Goal: Information Seeking & Learning: Learn about a topic

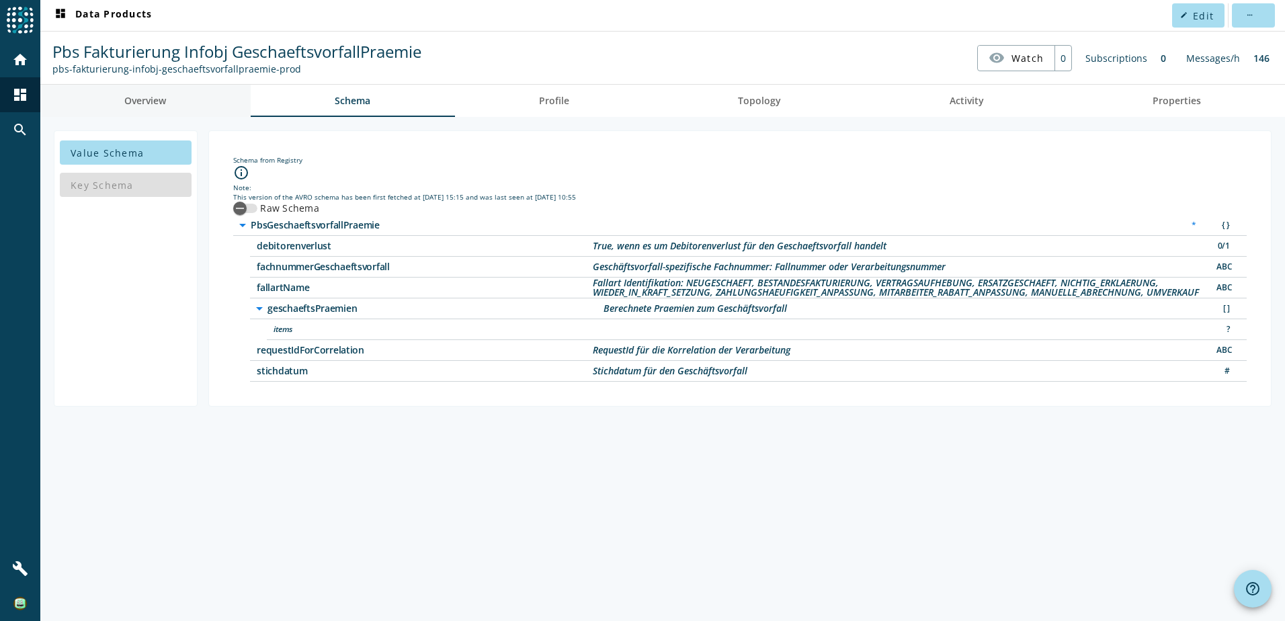
click at [143, 97] on span "Overview" at bounding box center [145, 100] width 42 height 9
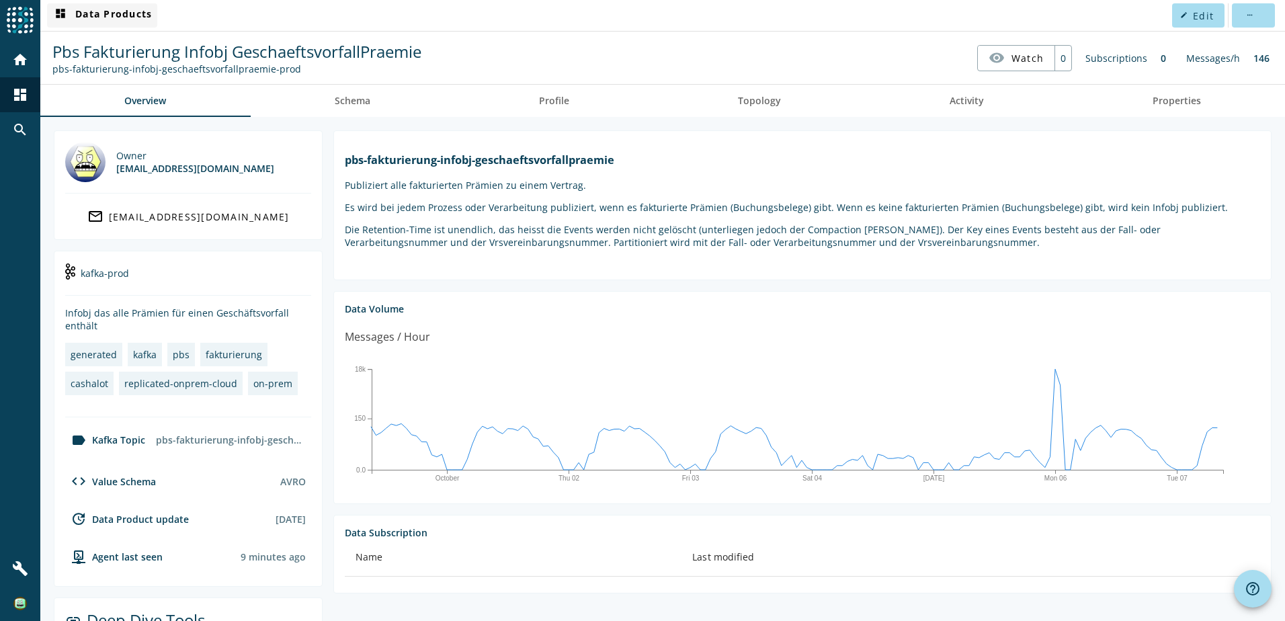
click at [133, 13] on span "dashboard Data Products" at bounding box center [101, 15] width 99 height 16
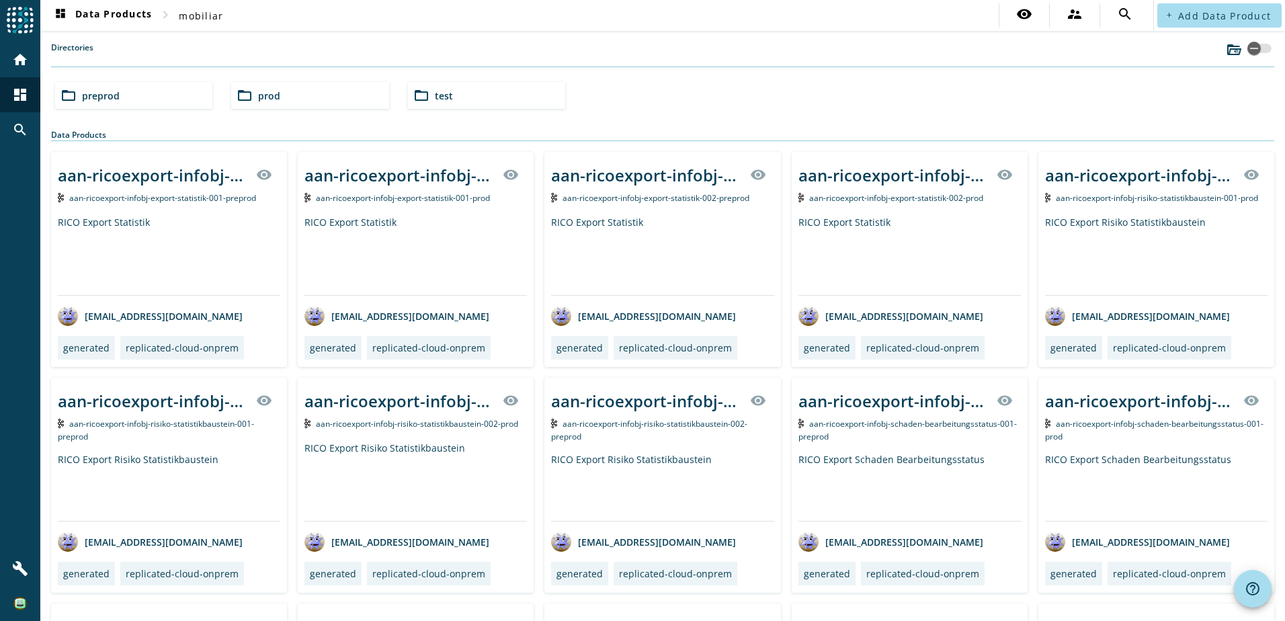
click at [301, 101] on div "folder_open prod" at bounding box center [309, 95] width 157 height 27
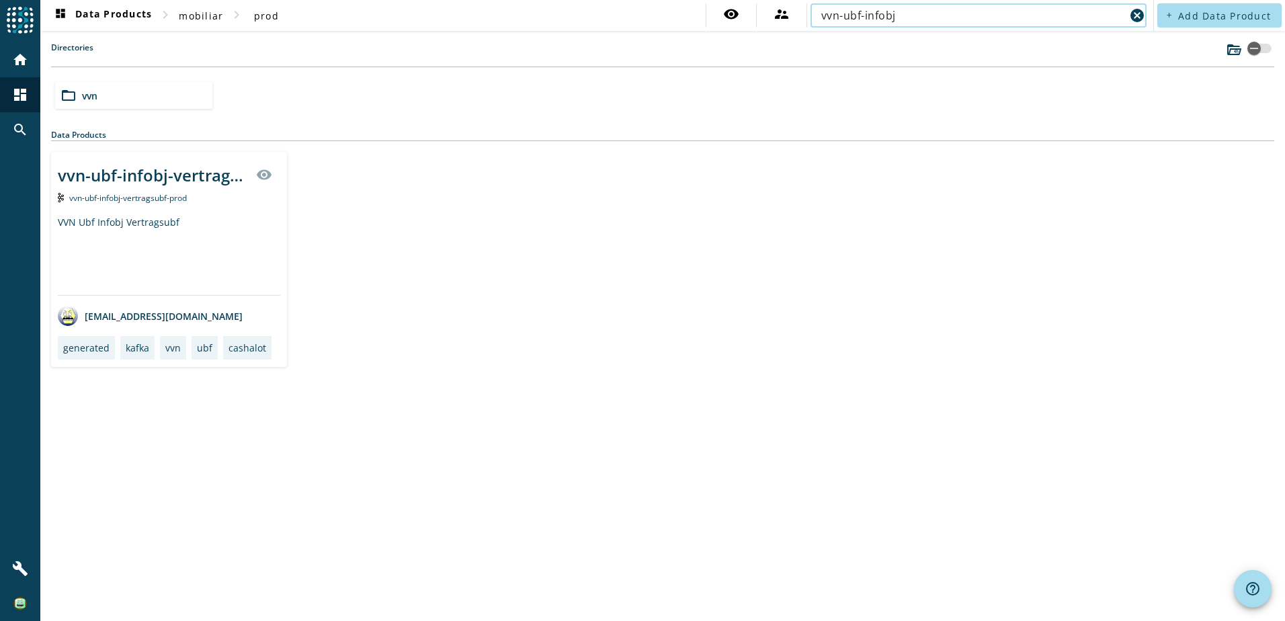
type input "vvn-ubf-infobj"
click at [126, 176] on div "vvn-ubf-infobj-vertragsubf-_stage_" at bounding box center [153, 175] width 190 height 22
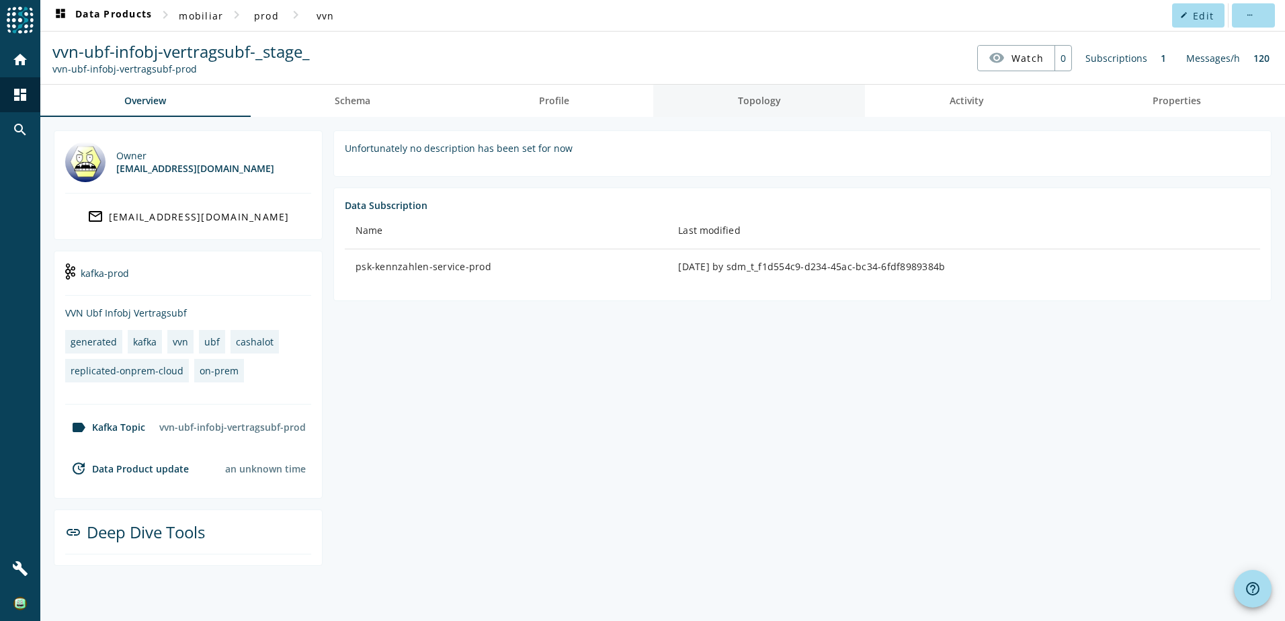
drag, startPoint x: 954, startPoint y: 99, endPoint x: 848, endPoint y: 94, distance: 105.7
click at [955, 99] on span "Activity" at bounding box center [967, 100] width 34 height 9
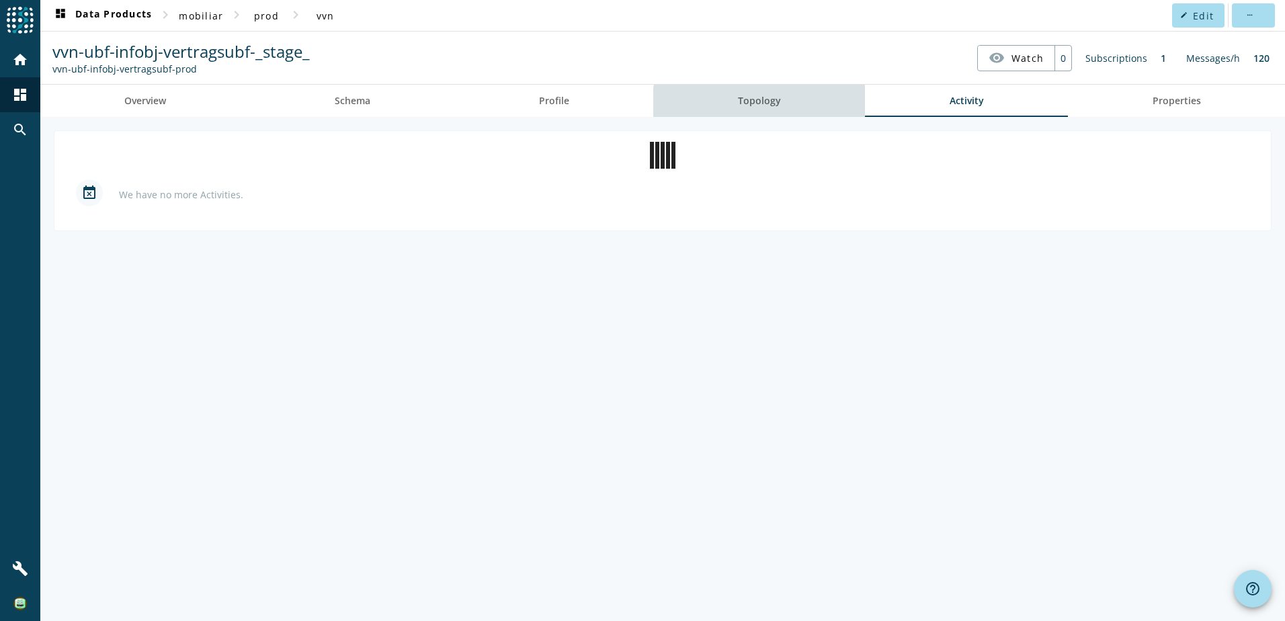
click at [766, 106] on span "Topology" at bounding box center [759, 100] width 43 height 9
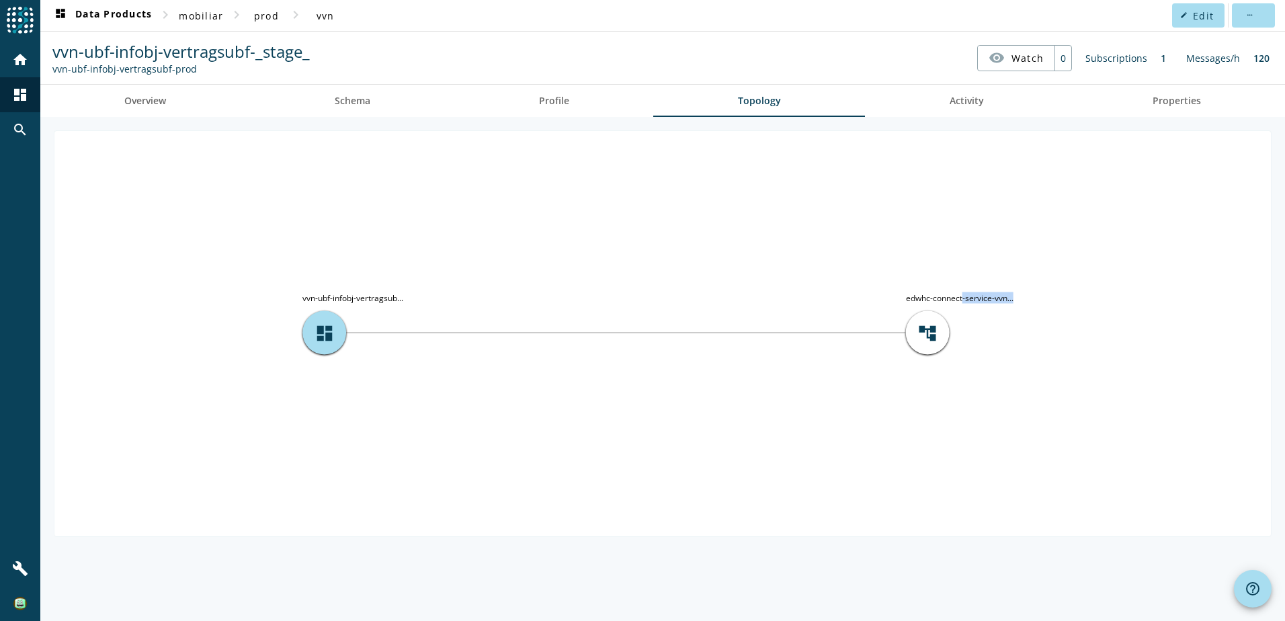
drag, startPoint x: 962, startPoint y: 298, endPoint x: 1025, endPoint y: 298, distance: 62.5
click at [1025, 298] on icon "account_tree edwhc-connect-service-vvn... dashboard vvn-ubf-infobj-vertragsub..." at bounding box center [662, 332] width 1217 height 403
drag, startPoint x: 1025, startPoint y: 298, endPoint x: 951, endPoint y: 296, distance: 74.0
click at [951, 296] on tspan "edwhc-connect-service-vvn..." at bounding box center [960, 297] width 108 height 11
click at [933, 339] on span "account_tree" at bounding box center [928, 333] width 20 height 20
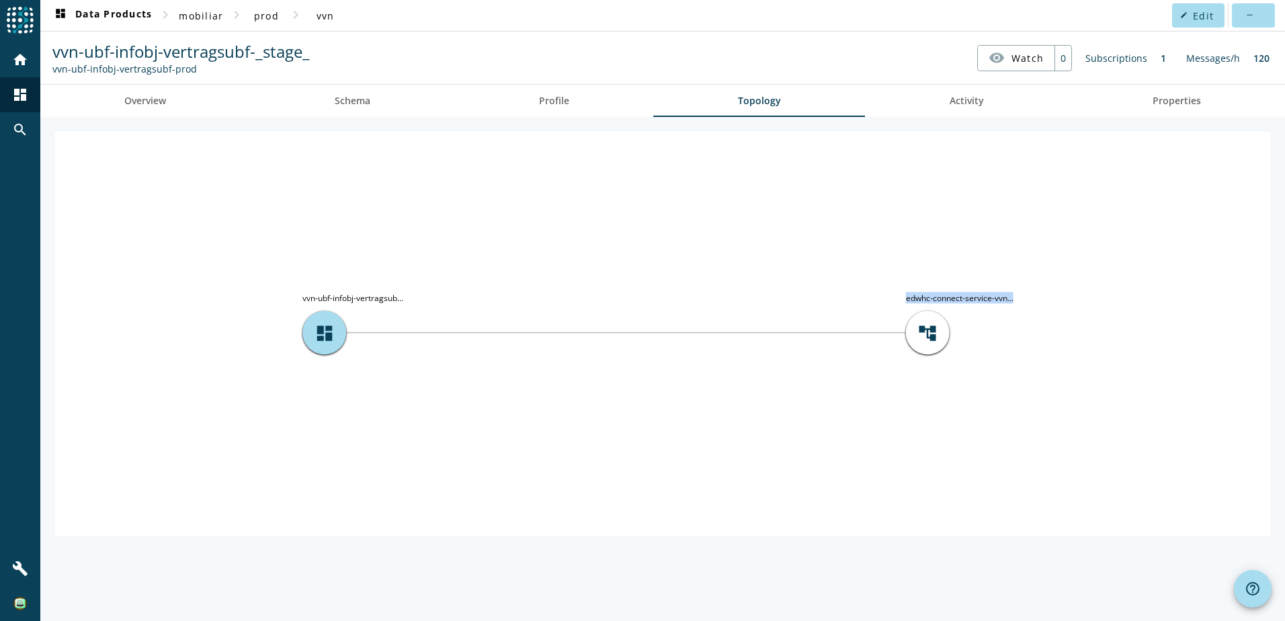
drag, startPoint x: 907, startPoint y: 302, endPoint x: 1019, endPoint y: 302, distance: 111.6
click at [1019, 302] on icon "account_tree edwhc-connect-service-vvn... dashboard vvn-ubf-infobj-vertragsub..." at bounding box center [662, 332] width 1217 height 403
drag, startPoint x: 1019, startPoint y: 302, endPoint x: 1011, endPoint y: 301, distance: 7.4
click at [1011, 301] on tspan "edwhc-connect-service-vvn..." at bounding box center [960, 297] width 108 height 11
